Goal: Task Accomplishment & Management: Complete application form

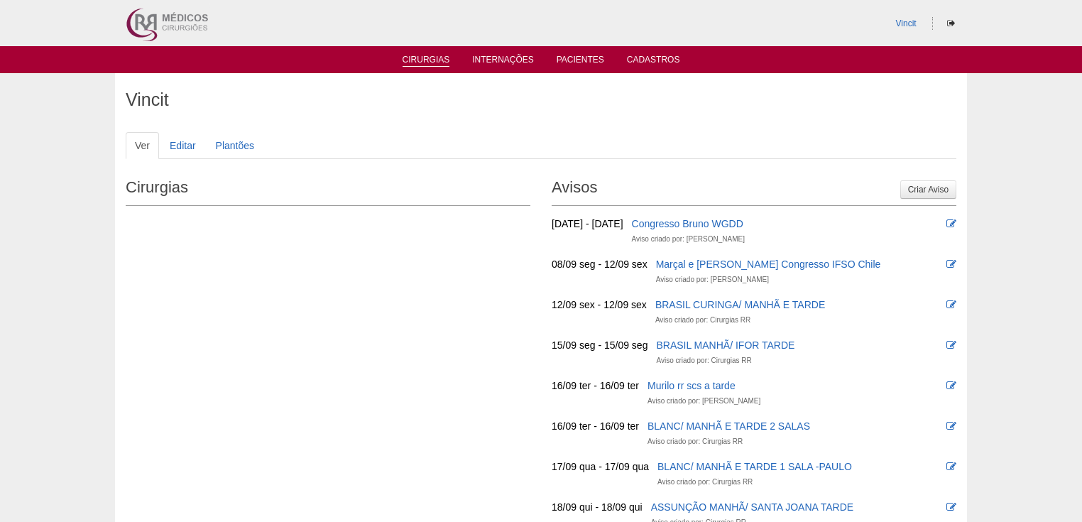
click at [436, 62] on link "Cirurgias" at bounding box center [427, 61] width 48 height 12
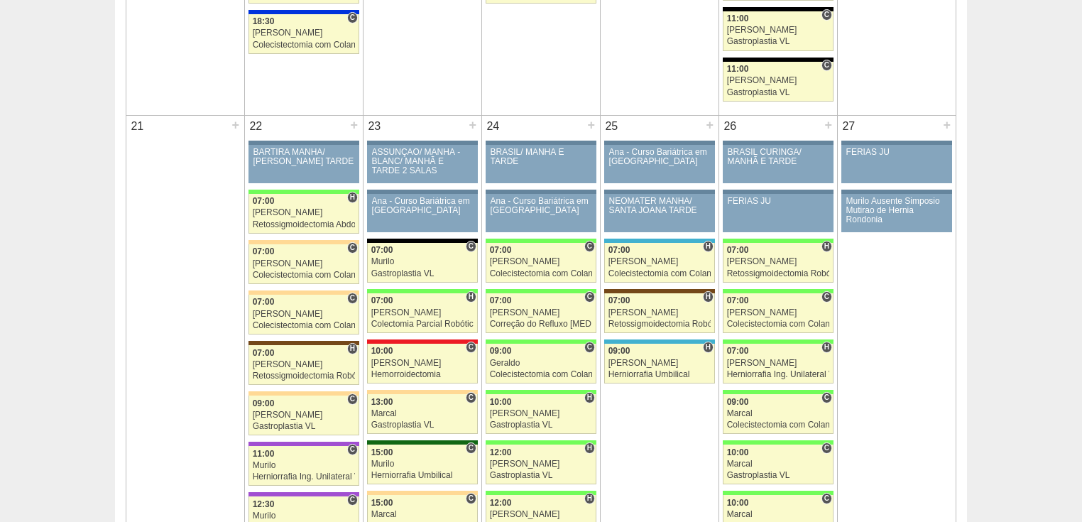
scroll to position [1988, 0]
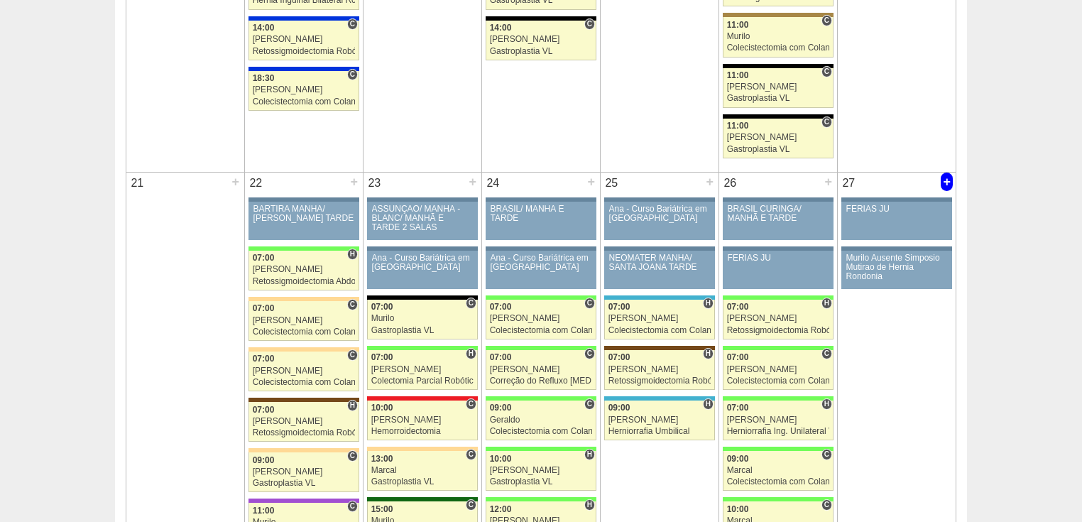
click at [949, 175] on div "+" at bounding box center [947, 182] width 12 height 18
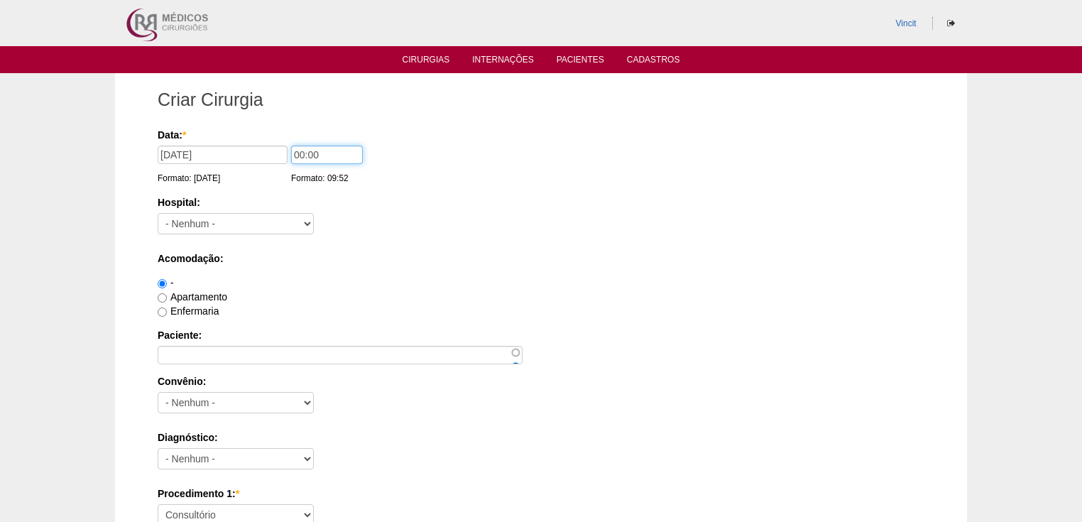
click at [305, 153] on input "00:00" at bounding box center [327, 155] width 72 height 18
type input "07:00"
click at [252, 222] on select "- Nenhum - 9 de Julho Albert Einstein Alvorada América Assunção Bartira Benefic…" at bounding box center [236, 223] width 156 height 21
select select "30"
click at [158, 213] on select "- Nenhum - 9 de Julho Albert Einstein Alvorada América Assunção Bartira Benefic…" at bounding box center [236, 223] width 156 height 21
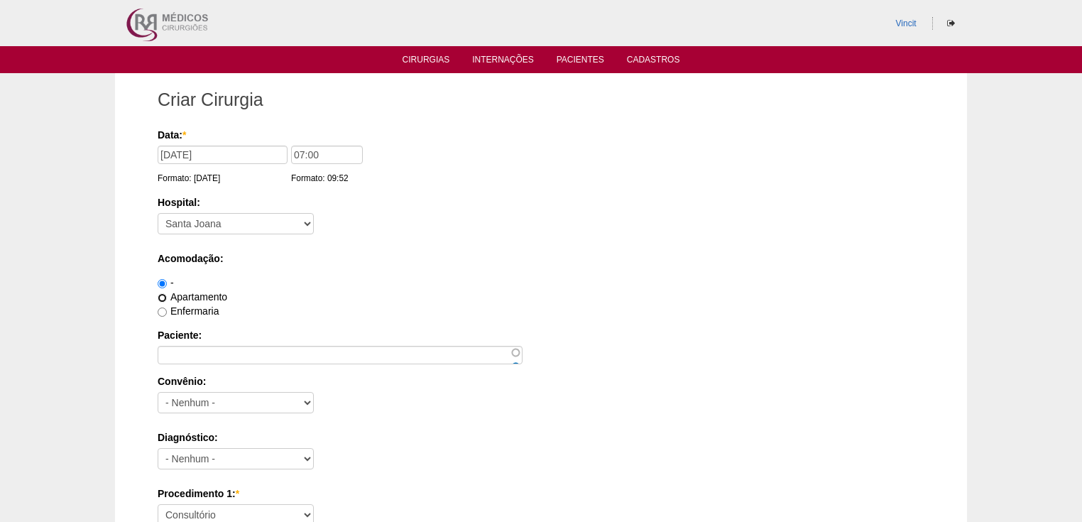
click at [162, 298] on input "Apartamento" at bounding box center [162, 297] width 9 height 9
radio input "true"
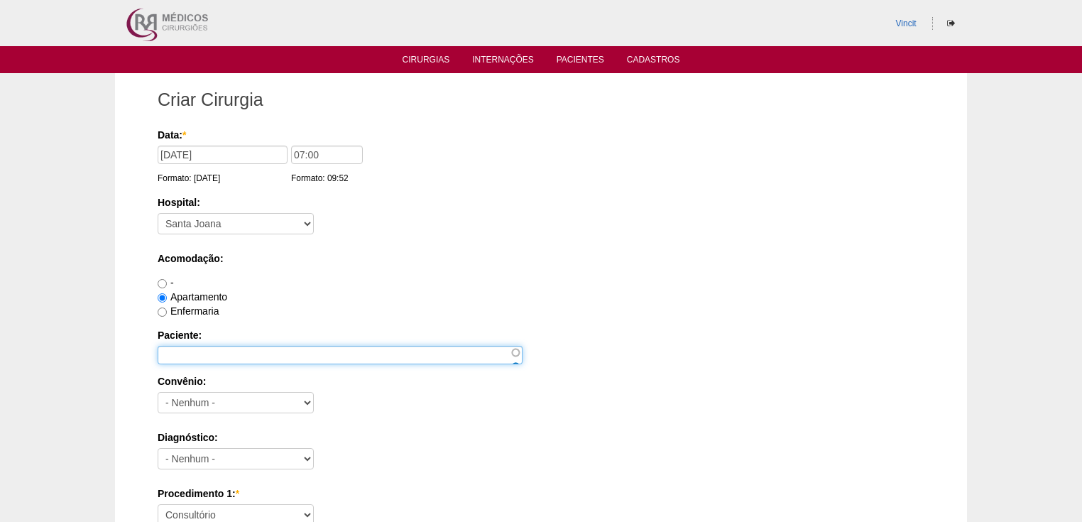
click at [173, 349] on input "Paciente:" at bounding box center [340, 355] width 365 height 18
type input "B"
type input "[PERSON_NAME]"
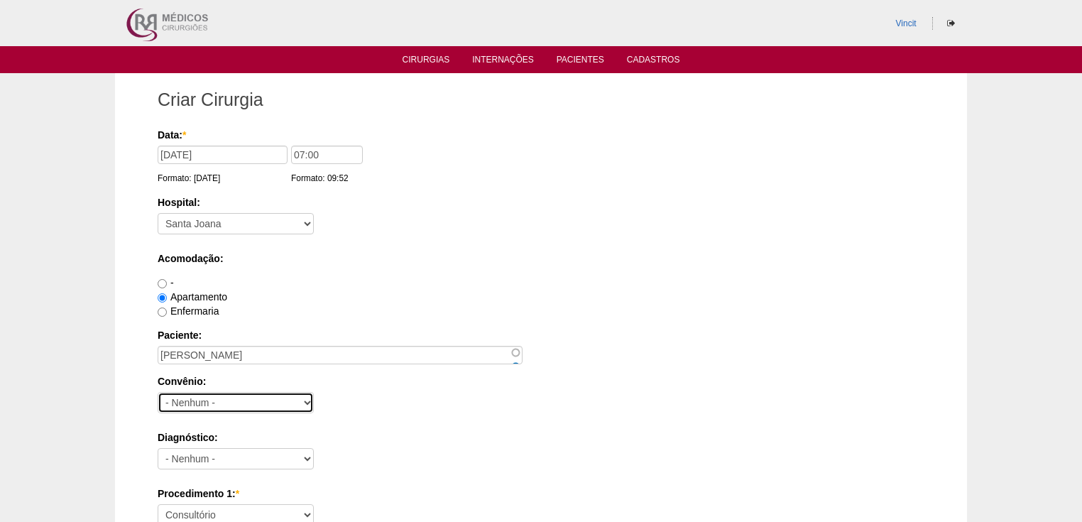
click at [238, 397] on select "- Nenhum - Abet Afresp Allianz Amil Blue Life Caasp Cabesp Caixa de Pensões Car…" at bounding box center [236, 402] width 156 height 21
click at [346, 395] on div "Convênio: - Nenhum - Abet Afresp Allianz Amil Blue Life Caasp Cabesp Caixa de P…" at bounding box center [541, 397] width 767 height 46
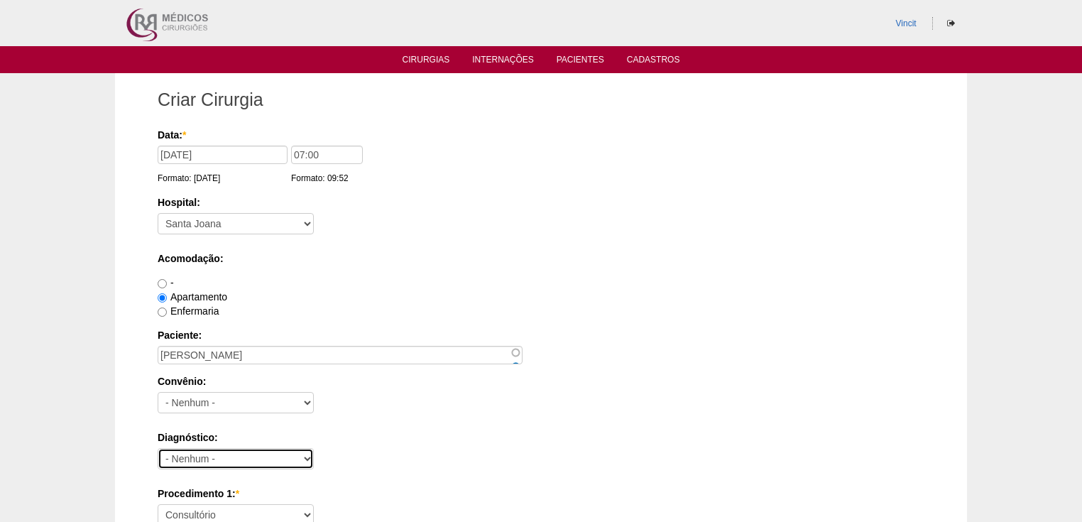
click at [207, 452] on select "- Nenhum - Abdome Agudo Abscesso Hepático Abscesso Perianal Abscesso Peritoneal…" at bounding box center [236, 458] width 156 height 21
select select "3897"
click at [158, 448] on select "- Nenhum - Abdome Agudo Abscesso Hepático Abscesso Perianal Abscesso Peritoneal…" at bounding box center [236, 458] width 156 height 21
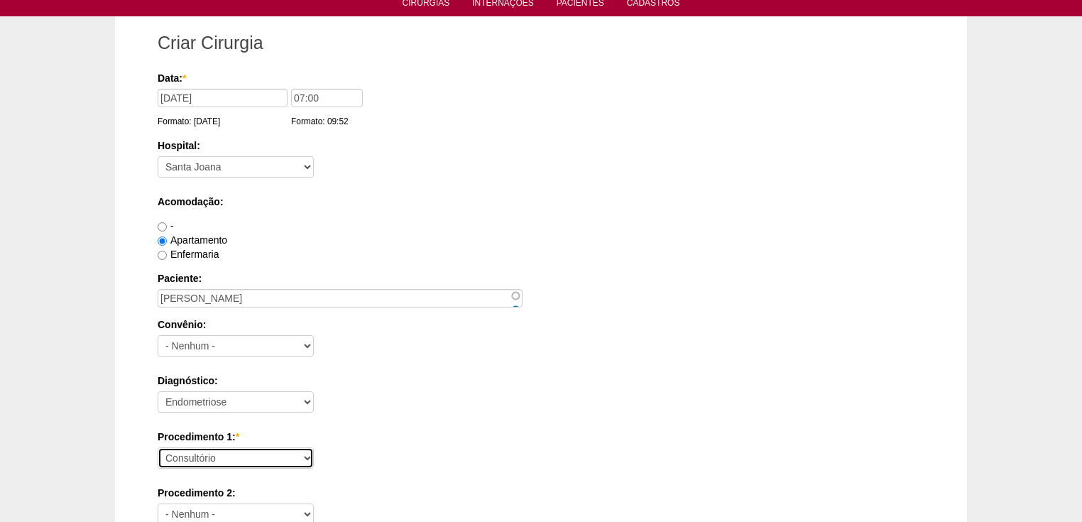
click at [213, 459] on select "Consultório Abscesso Hepático - Drenagem Abscesso perianal Amputação Abdômino P…" at bounding box center [236, 457] width 156 height 21
select select "31203"
click at [158, 447] on select "Consultório Abscesso Hepático - Drenagem Abscesso perianal Amputação Abdômino P…" at bounding box center [236, 457] width 156 height 21
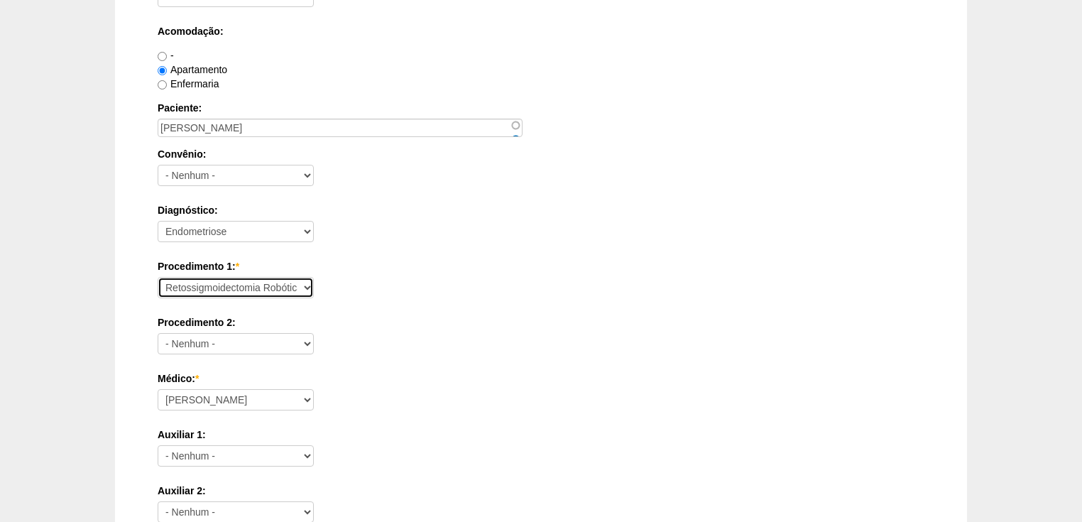
scroll to position [341, 0]
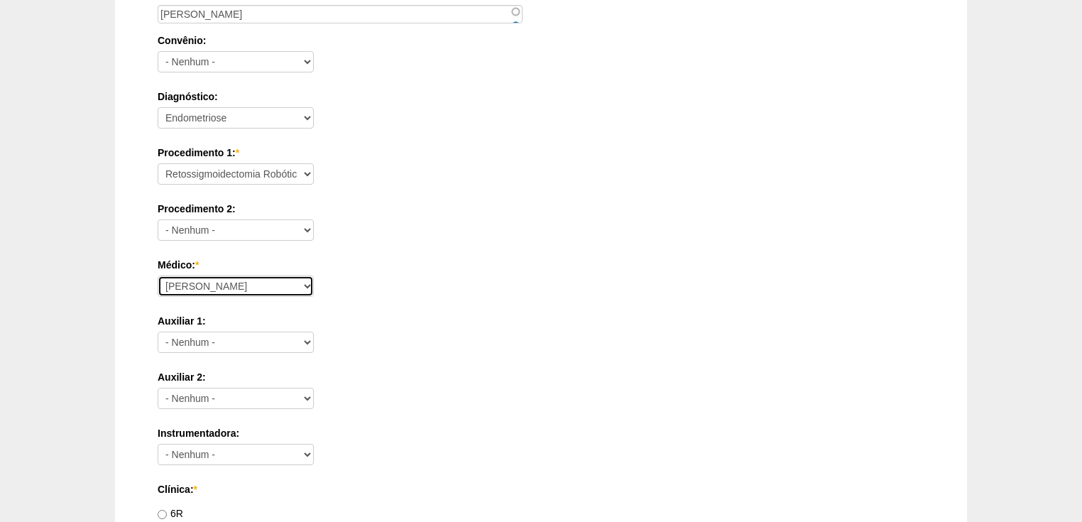
click at [175, 284] on select "Ana Paula Bruno Felipe Rossi Geraldo Igor Benevides Isabella Juliana Luiz Guilh…" at bounding box center [236, 285] width 156 height 21
select select "22"
click at [158, 275] on select "Ana Paula Bruno Felipe Rossi Geraldo Igor Benevides Isabella Juliana Luiz Guilh…" at bounding box center [236, 285] width 156 height 21
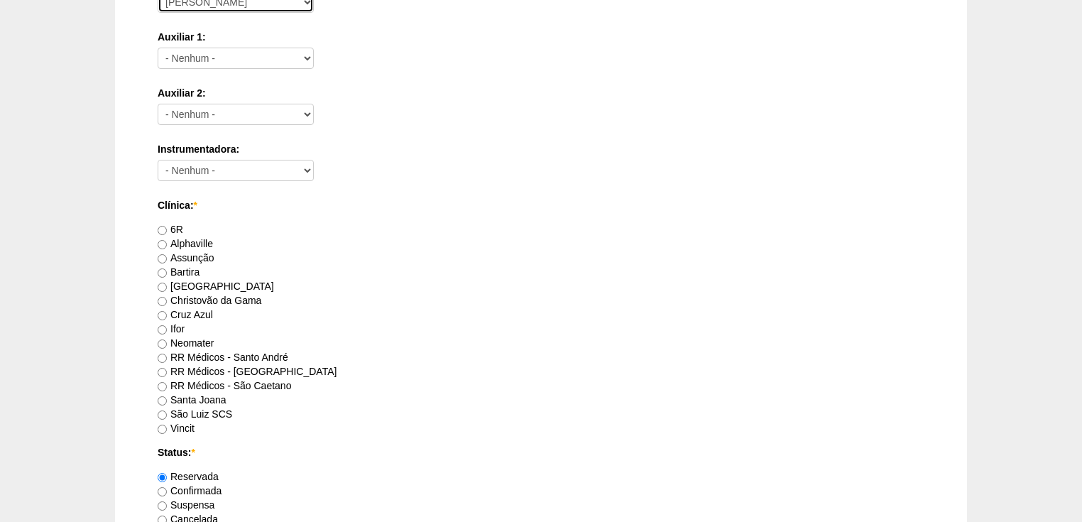
scroll to position [682, 0]
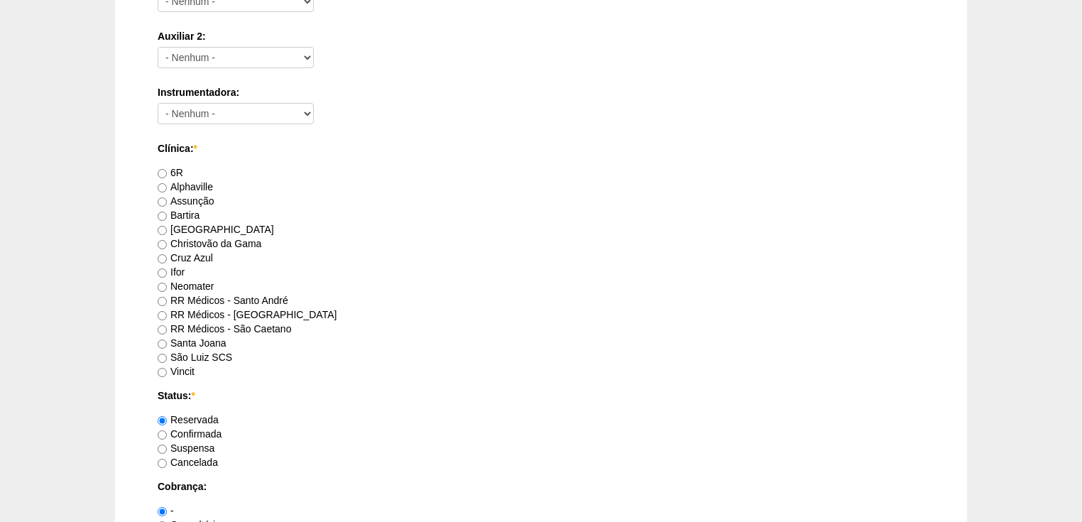
click at [163, 366] on label "Vincit" at bounding box center [176, 371] width 37 height 11
click at [163, 368] on input "Vincit" at bounding box center [162, 372] width 9 height 9
radio input "true"
click at [161, 436] on input "Confirmada" at bounding box center [162, 434] width 9 height 9
radio input "true"
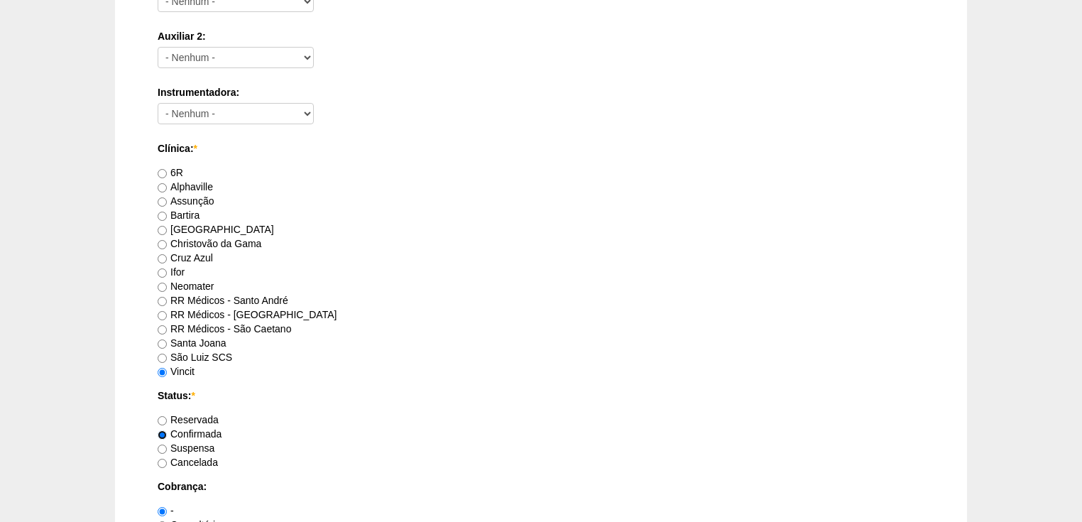
scroll to position [795, 0]
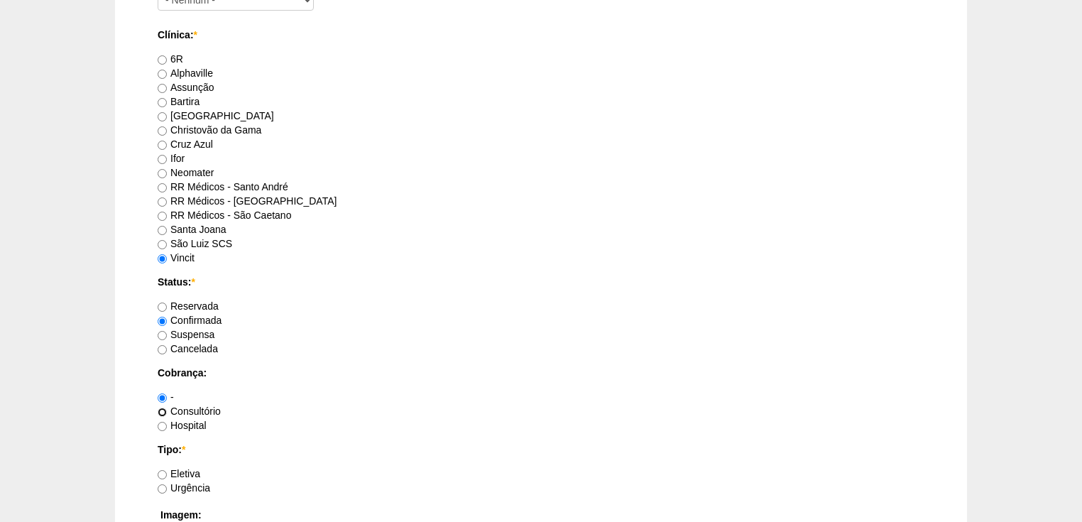
click at [160, 411] on input "Consultório" at bounding box center [162, 412] width 9 height 9
radio input "true"
click at [162, 474] on input "Eletiva" at bounding box center [162, 474] width 9 height 9
radio input "true"
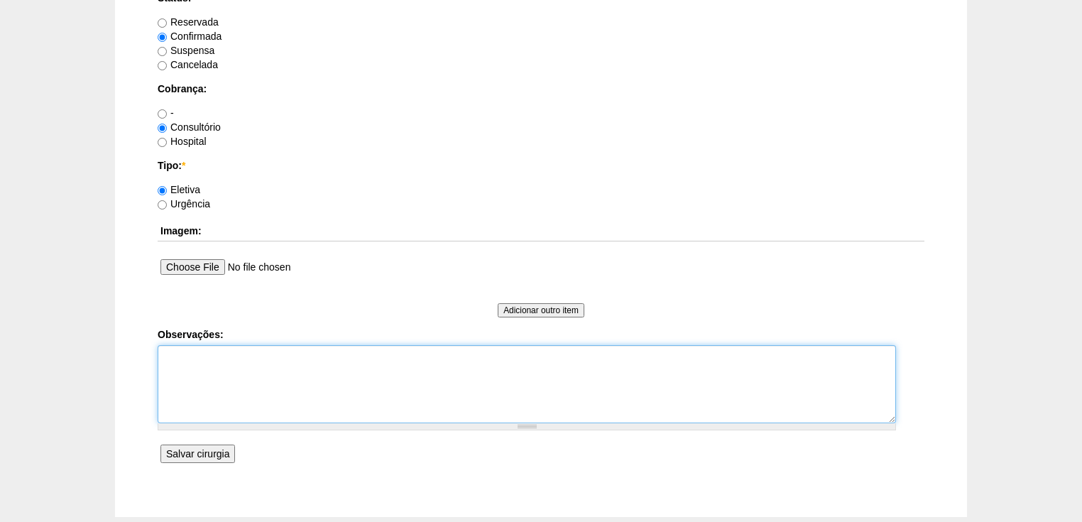
click at [182, 370] on textarea "Observações:" at bounding box center [527, 384] width 738 height 78
type textarea "Vincit - tudo pelo Dr Rodrigo Dr Rodrigo Buzine"
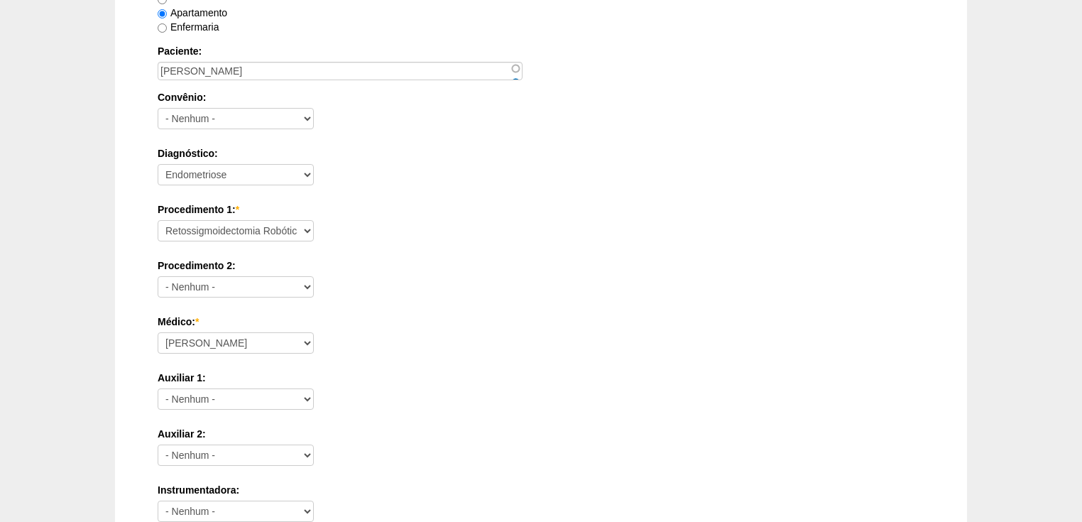
scroll to position [114, 0]
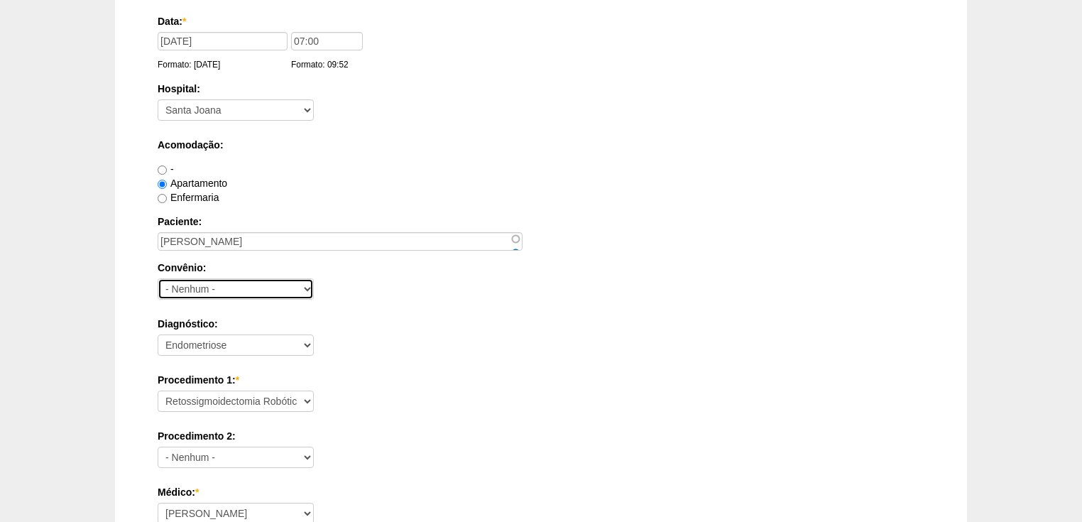
click at [216, 283] on select "- Nenhum - Abet Afresp Allianz Amil Blue Life Caasp Cabesp Caixa de Pensões Car…" at bounding box center [236, 288] width 156 height 21
select select "9803"
click at [158, 278] on select "- Nenhum - Abet Afresp Allianz Amil Blue Life Caasp Cabesp Caixa de Pensões Car…" at bounding box center [236, 288] width 156 height 21
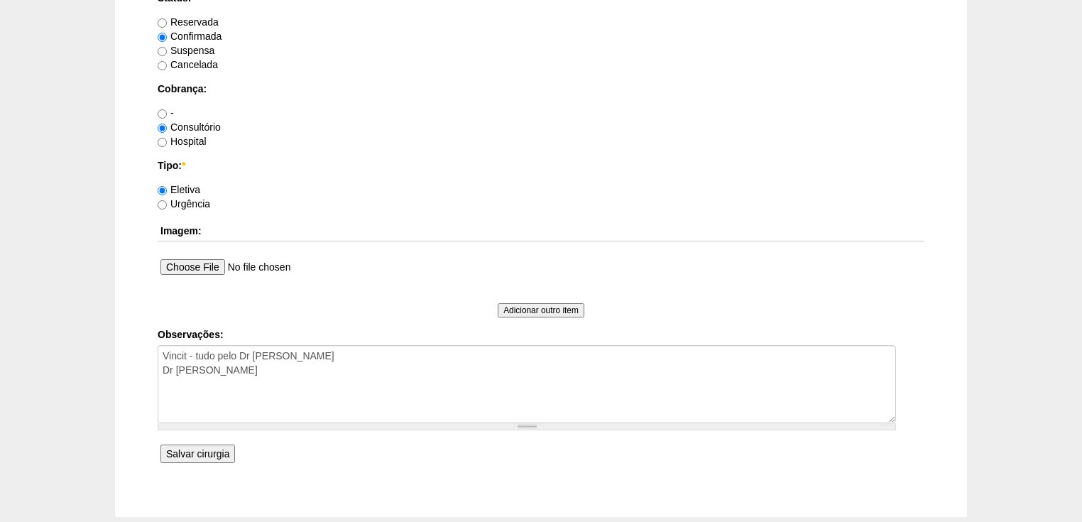
scroll to position [1157, 0]
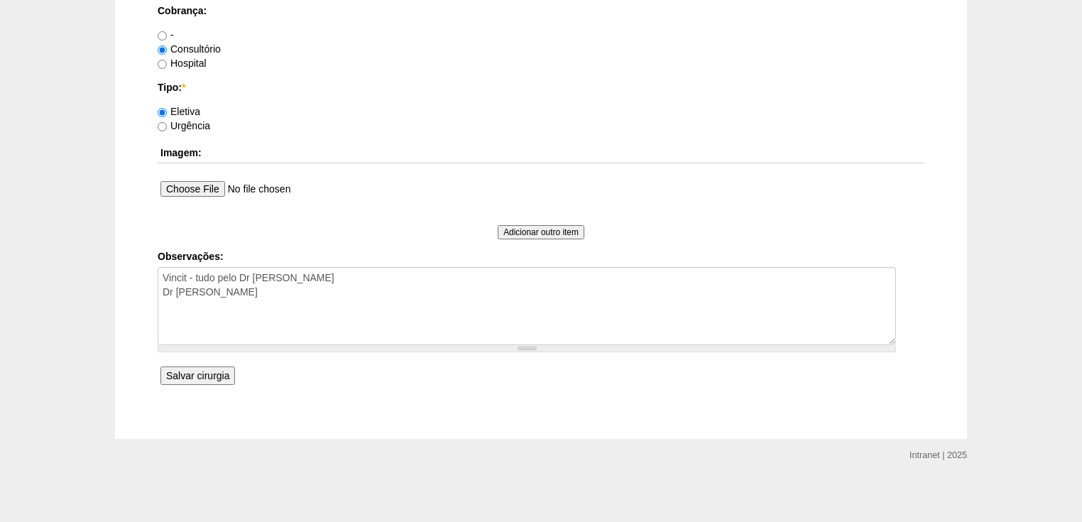
click at [211, 376] on input "Salvar cirurgia" at bounding box center [197, 375] width 75 height 18
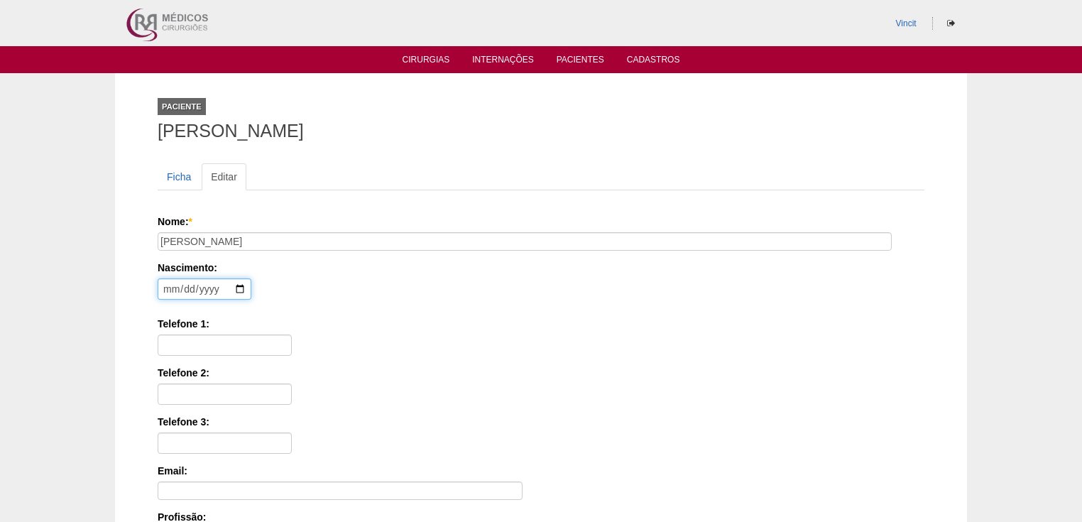
click at [171, 288] on input "date" at bounding box center [205, 288] width 94 height 21
type input "[DATE]"
click at [193, 349] on input "Telefone 1:" at bounding box center [225, 344] width 134 height 21
paste input "11 97745-5857"
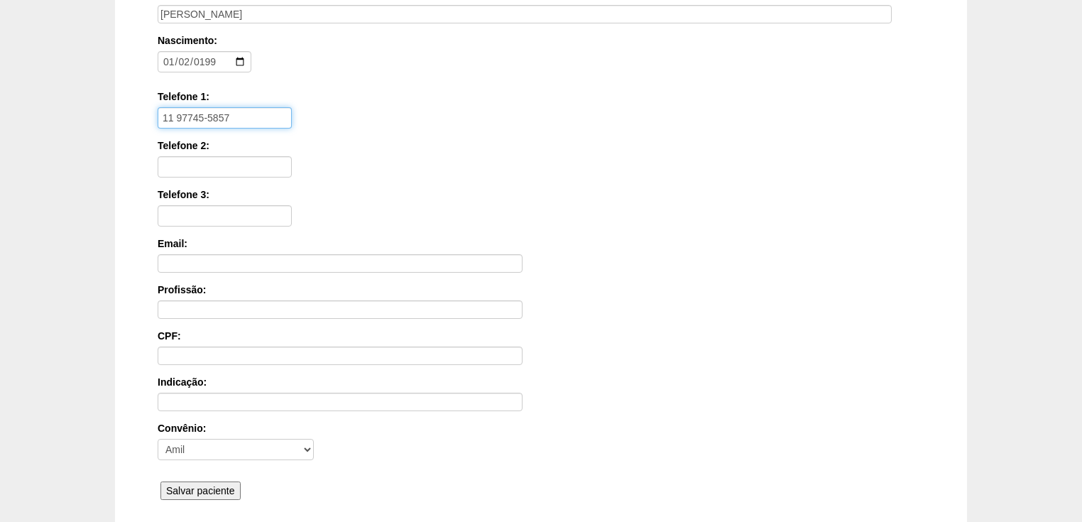
scroll to position [341, 0]
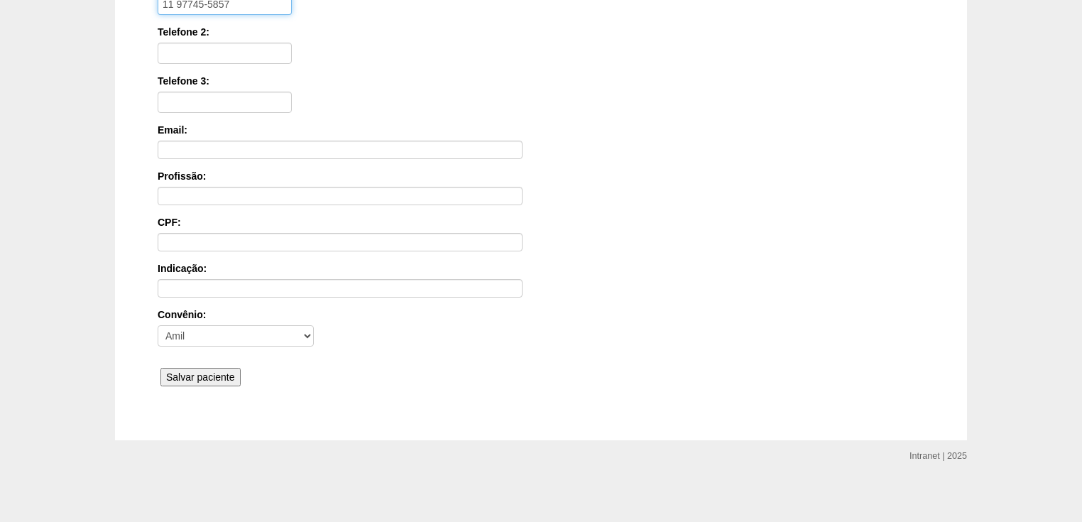
type input "11 97745-5857"
click at [186, 369] on input "Salvar paciente" at bounding box center [200, 377] width 80 height 18
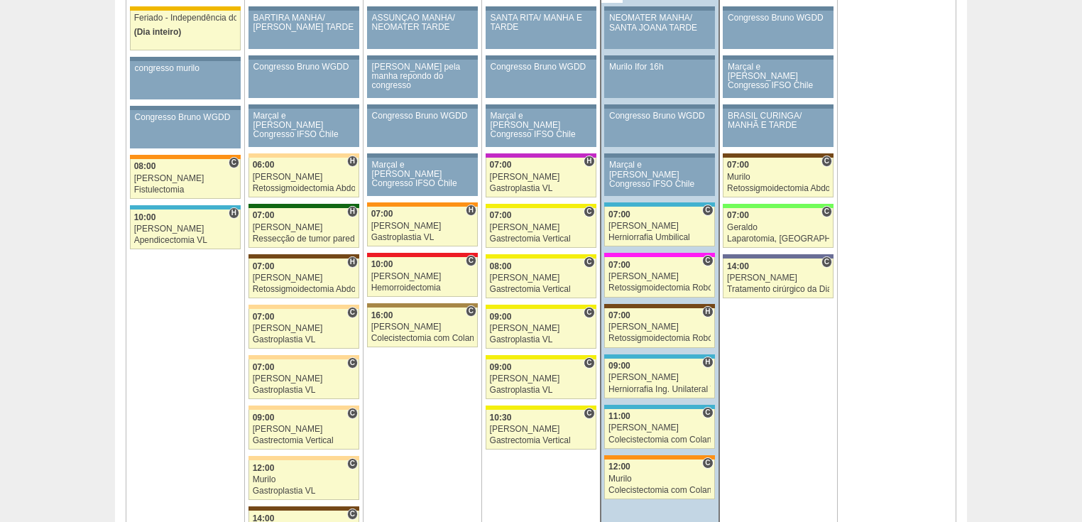
scroll to position [511, 0]
